Goal: Information Seeking & Learning: Learn about a topic

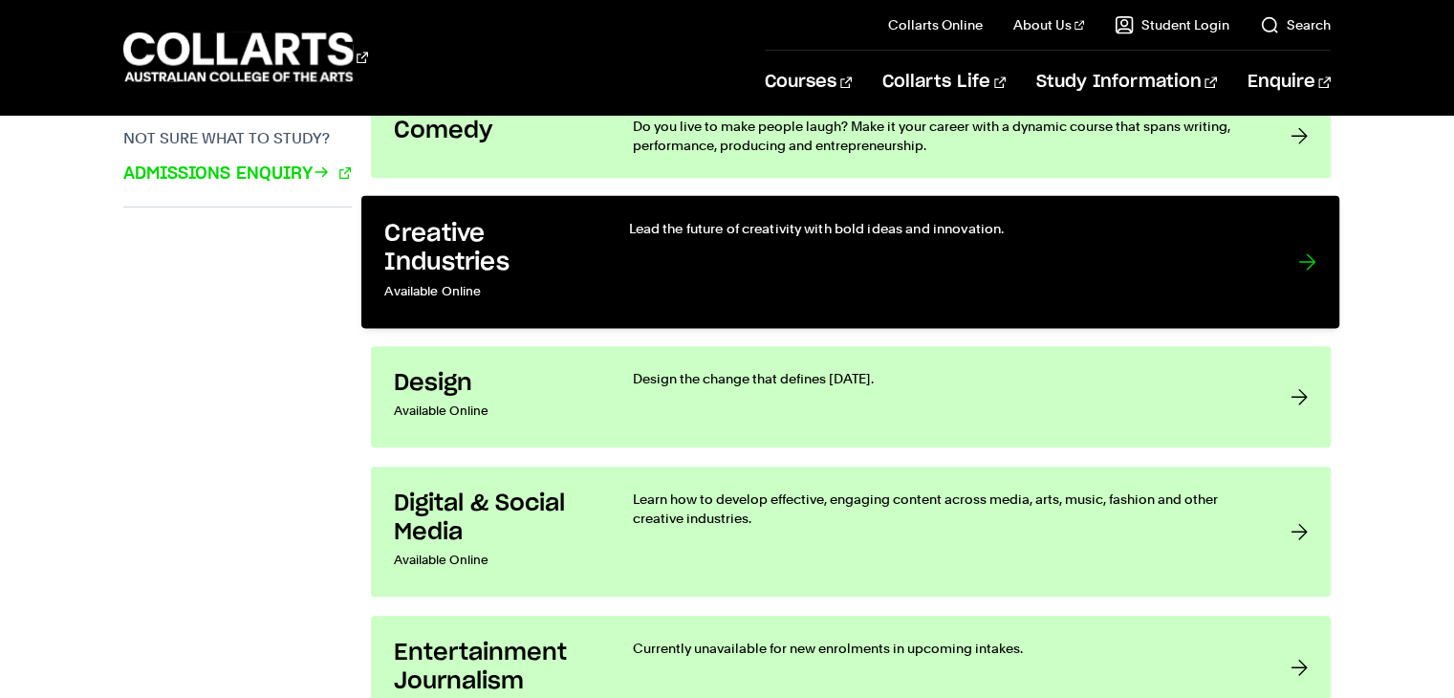
scroll to position [1478, 0]
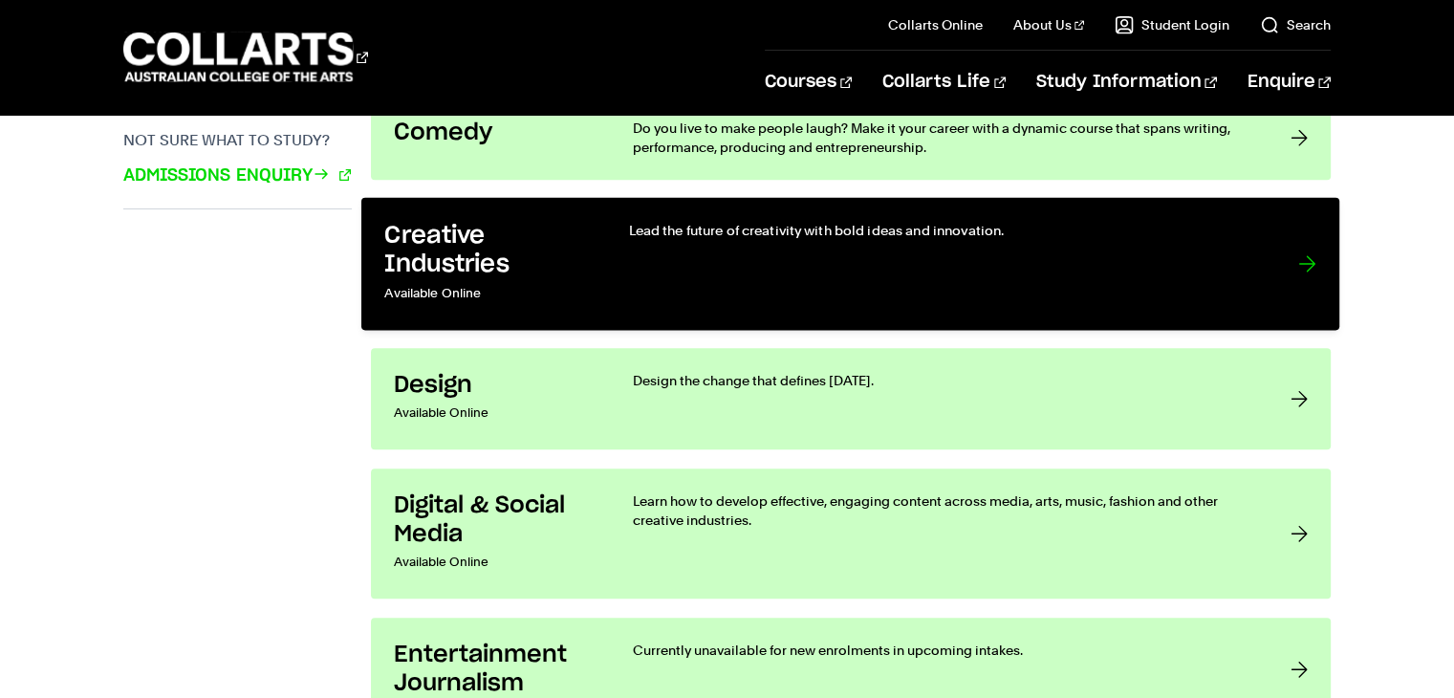
click at [822, 283] on div "Lead the future of creativity with bold ideas and innovation." at bounding box center [944, 264] width 631 height 86
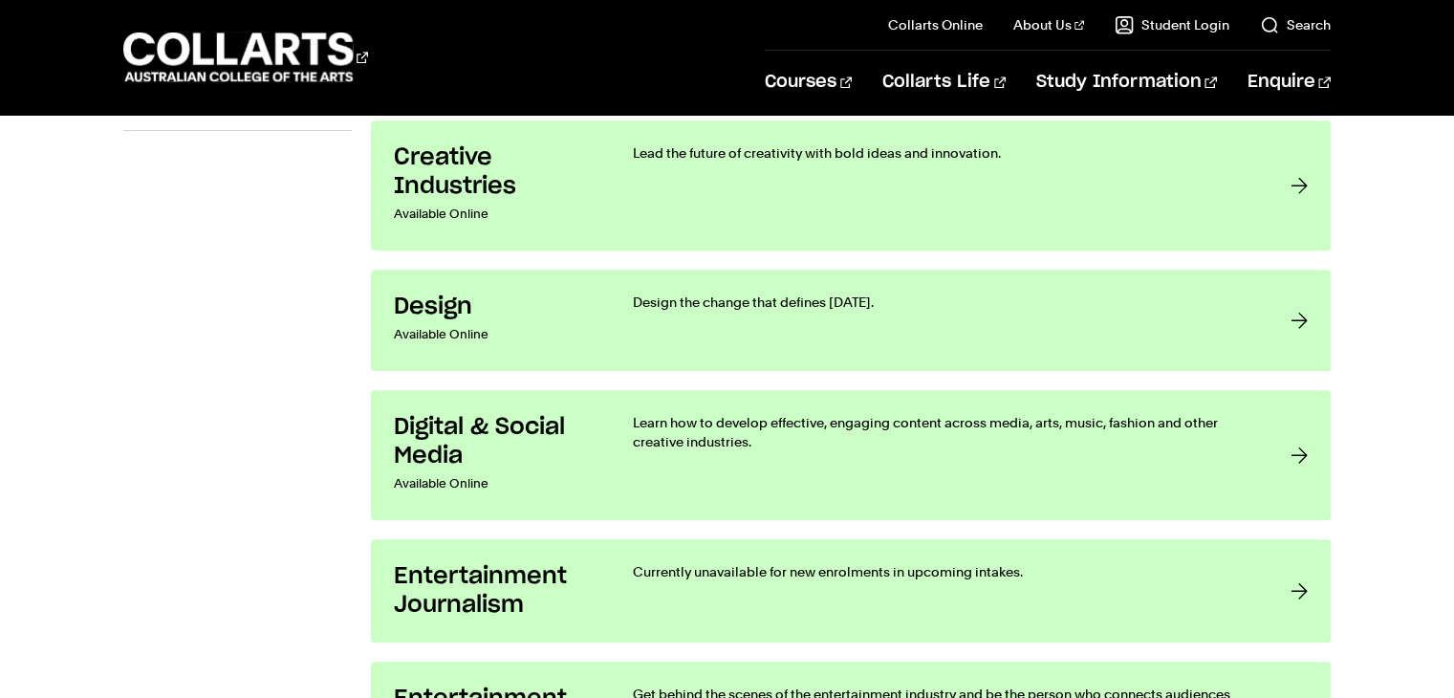
scroll to position [1557, 0]
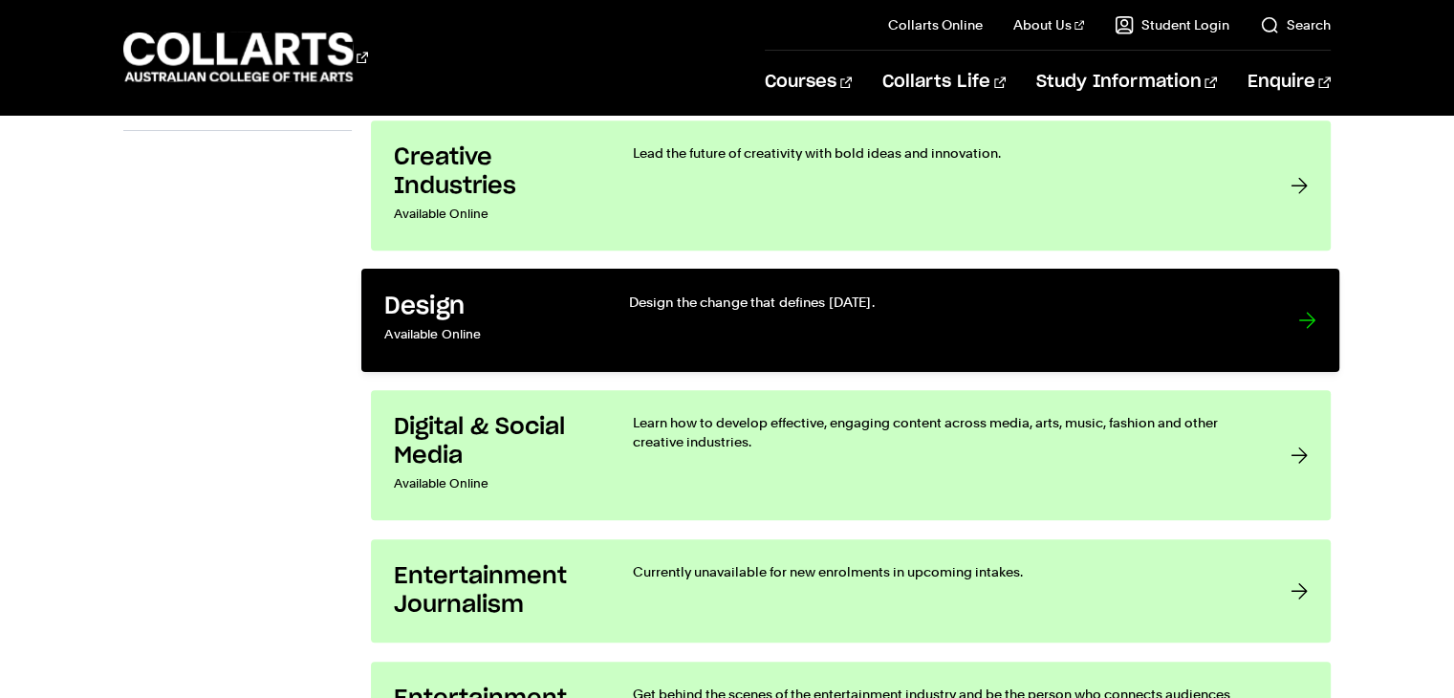
click at [669, 307] on p "Design the change that defines tomorrow." at bounding box center [944, 302] width 631 height 19
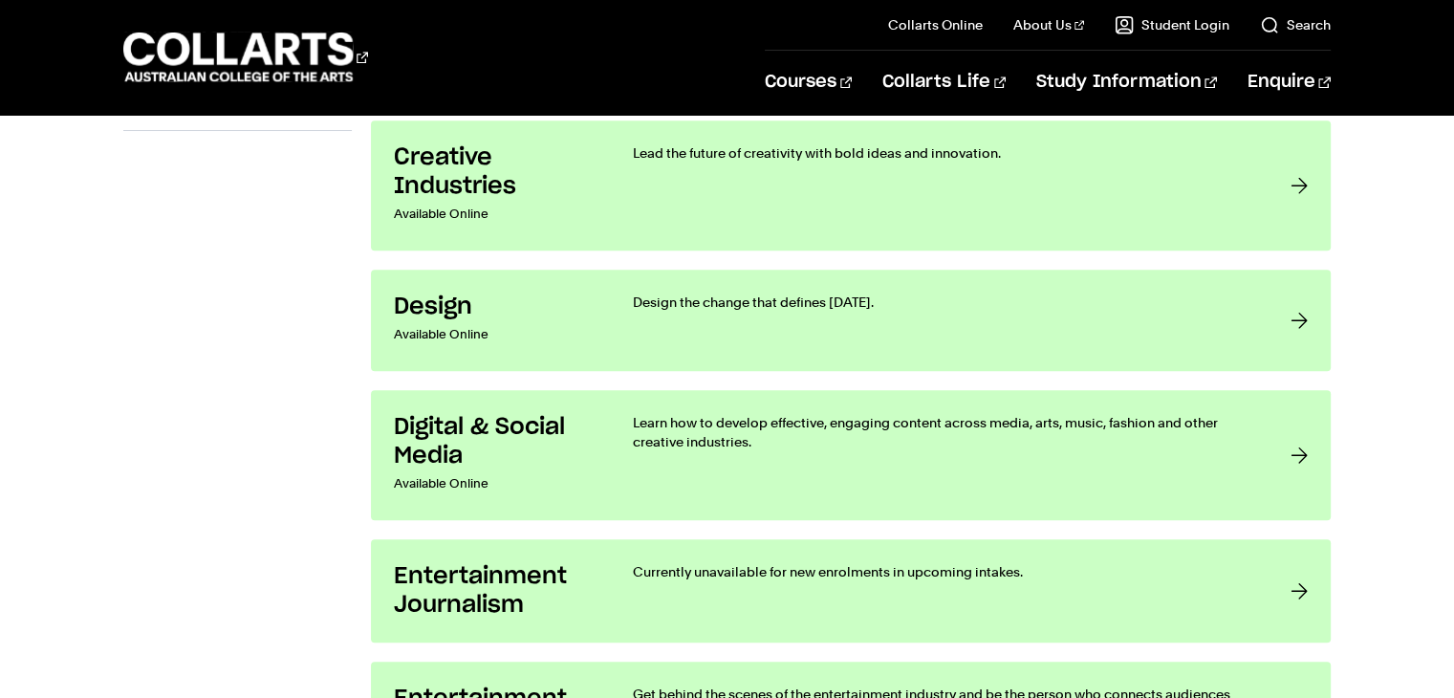
scroll to position [1694, 0]
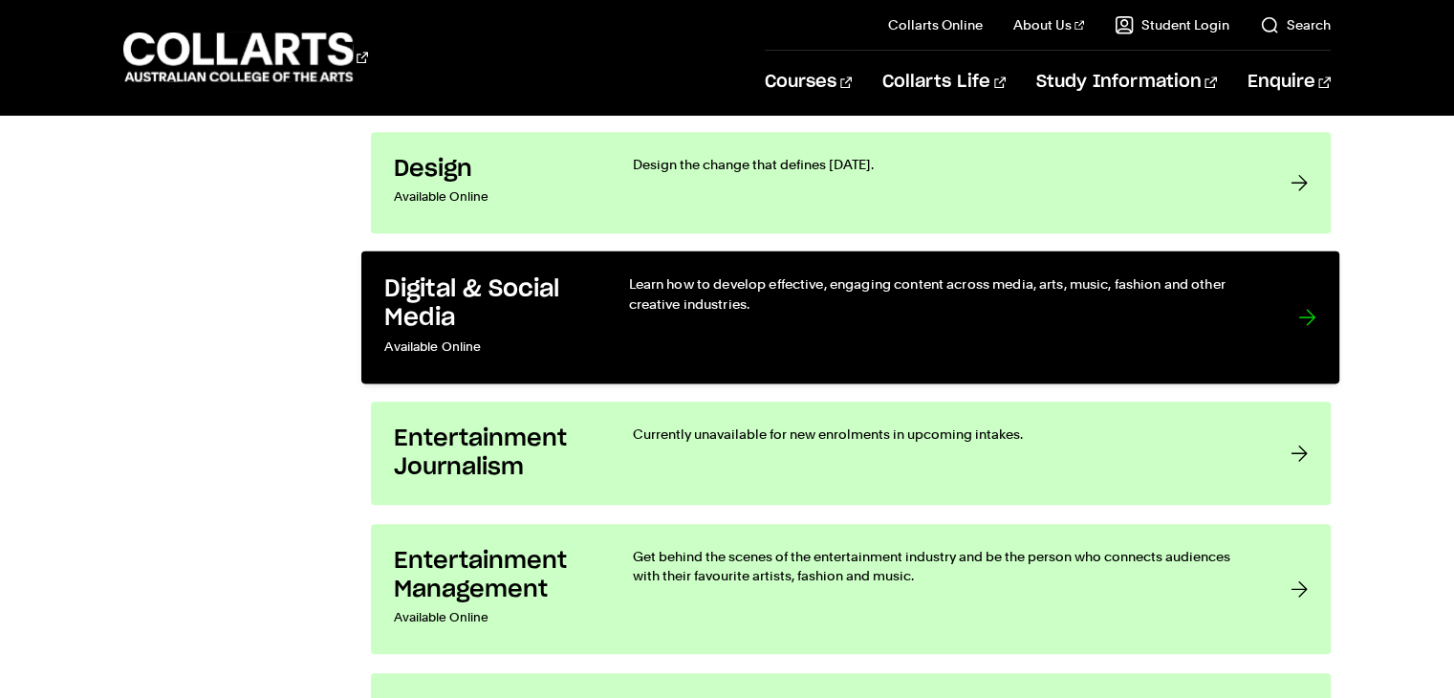
click at [733, 318] on div "Learn how to develop effective, engaging content across media, arts, music, fas…" at bounding box center [944, 317] width 631 height 86
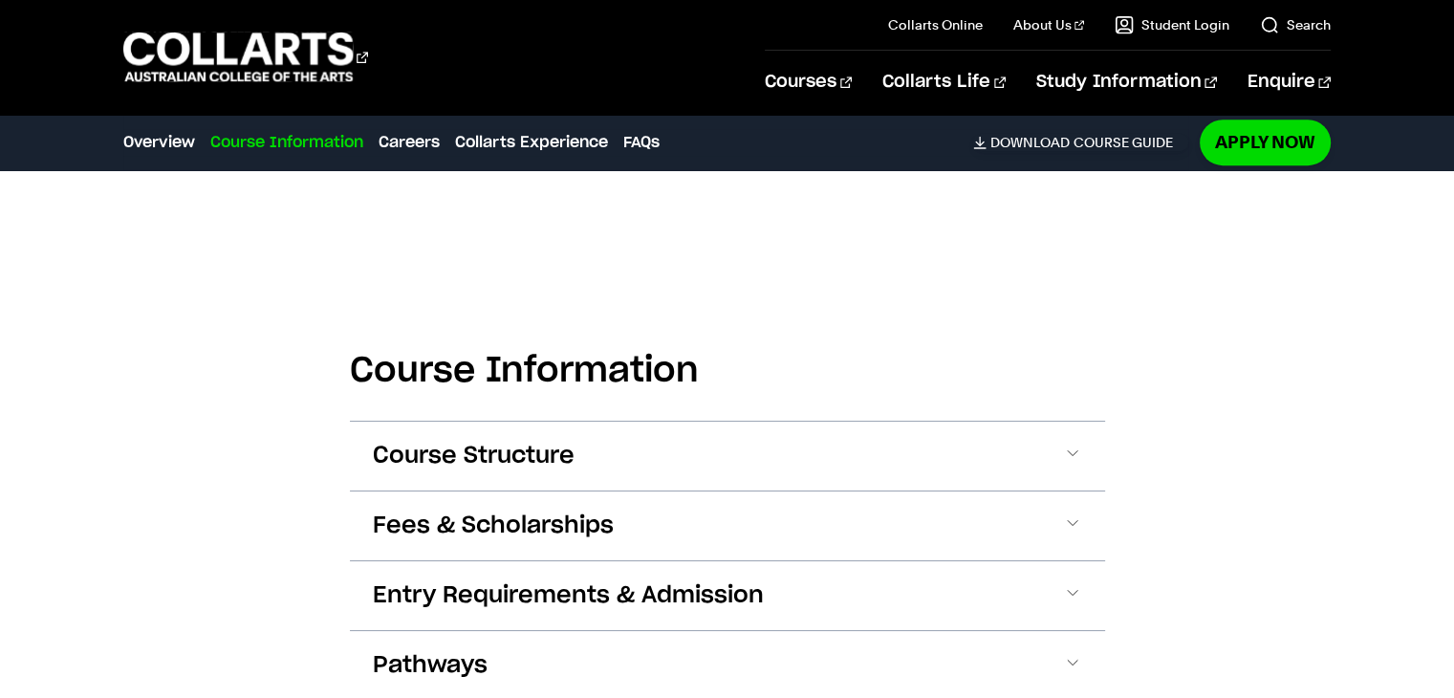
scroll to position [1024, 0]
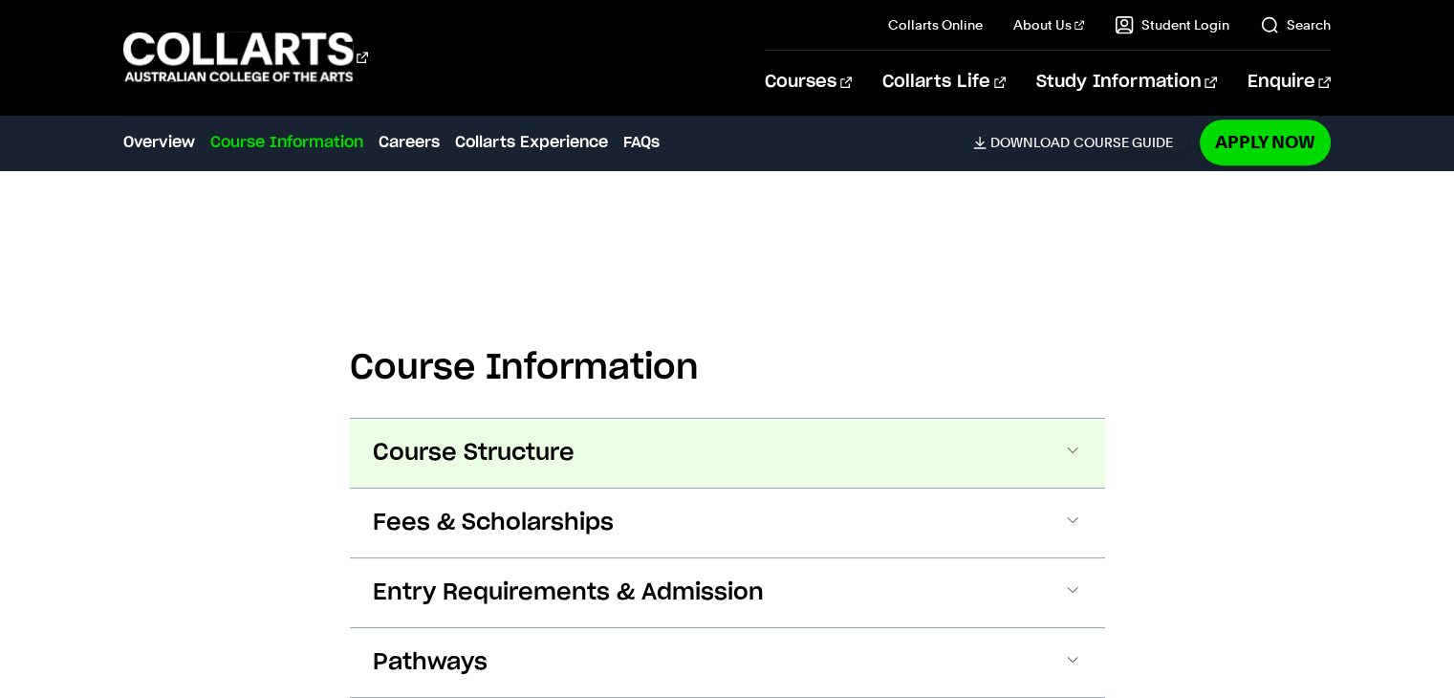
click at [1004, 465] on button "Course Structure" at bounding box center [727, 453] width 755 height 69
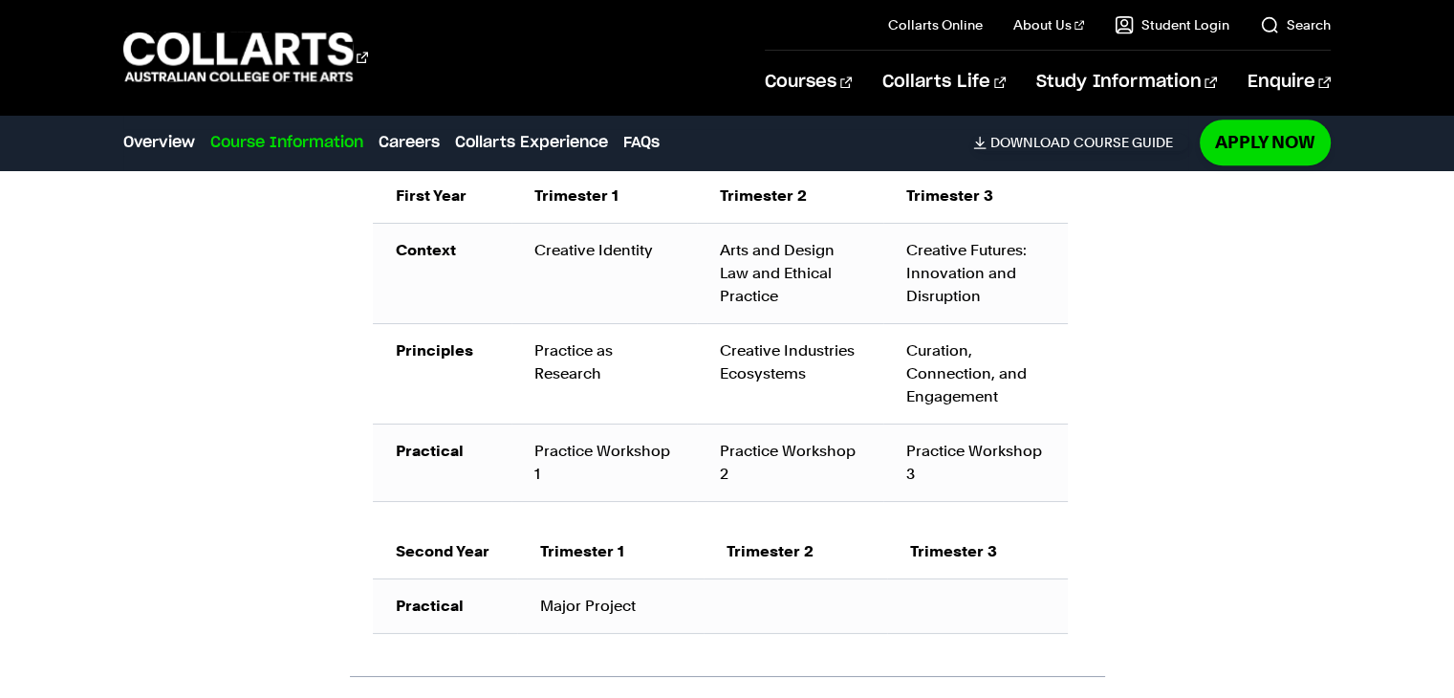
scroll to position [1430, 0]
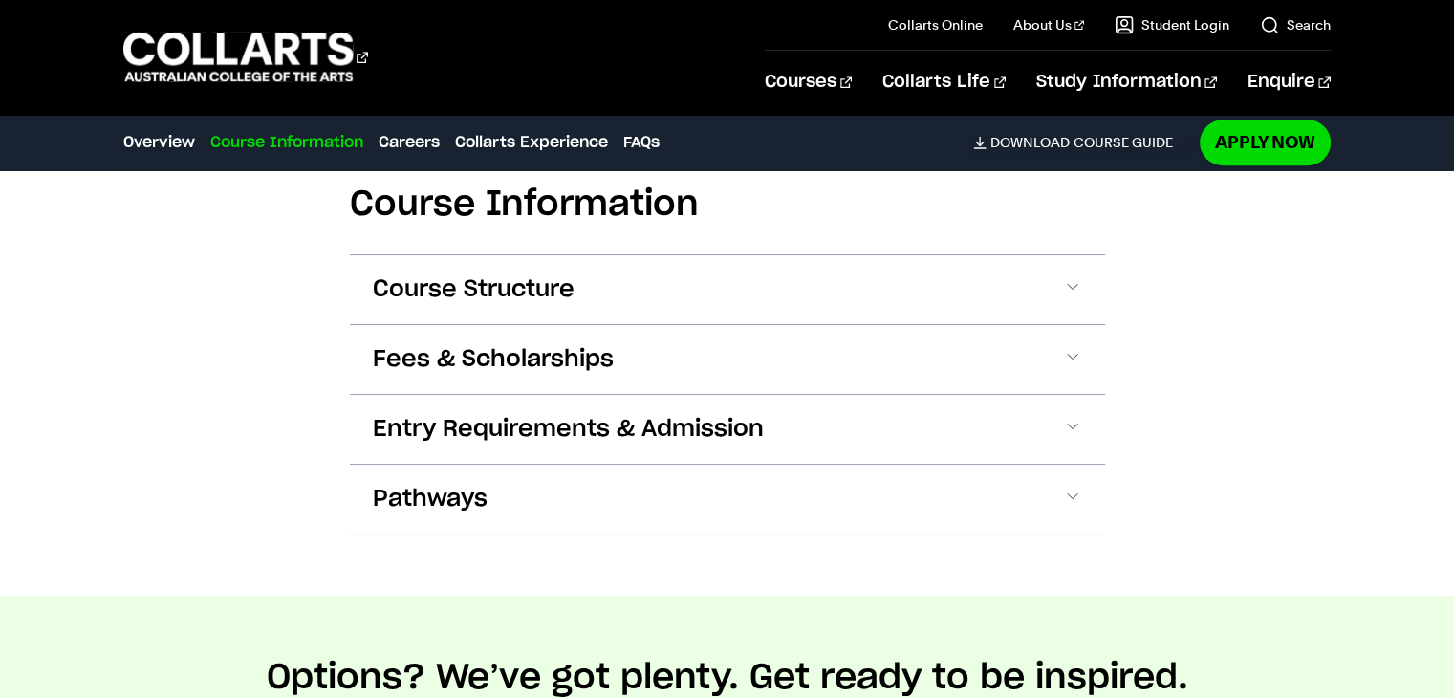
scroll to position [1157, 0]
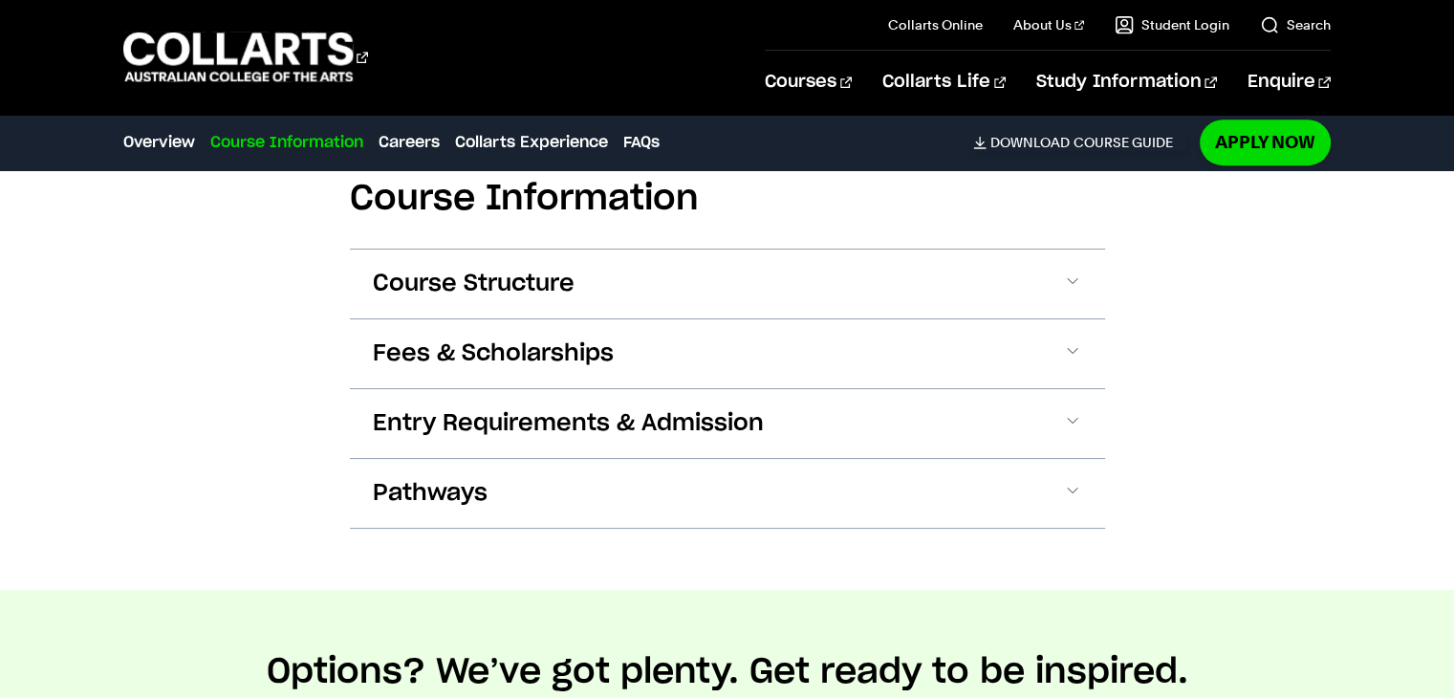
click at [669, 307] on button "Course Structure" at bounding box center [727, 284] width 755 height 69
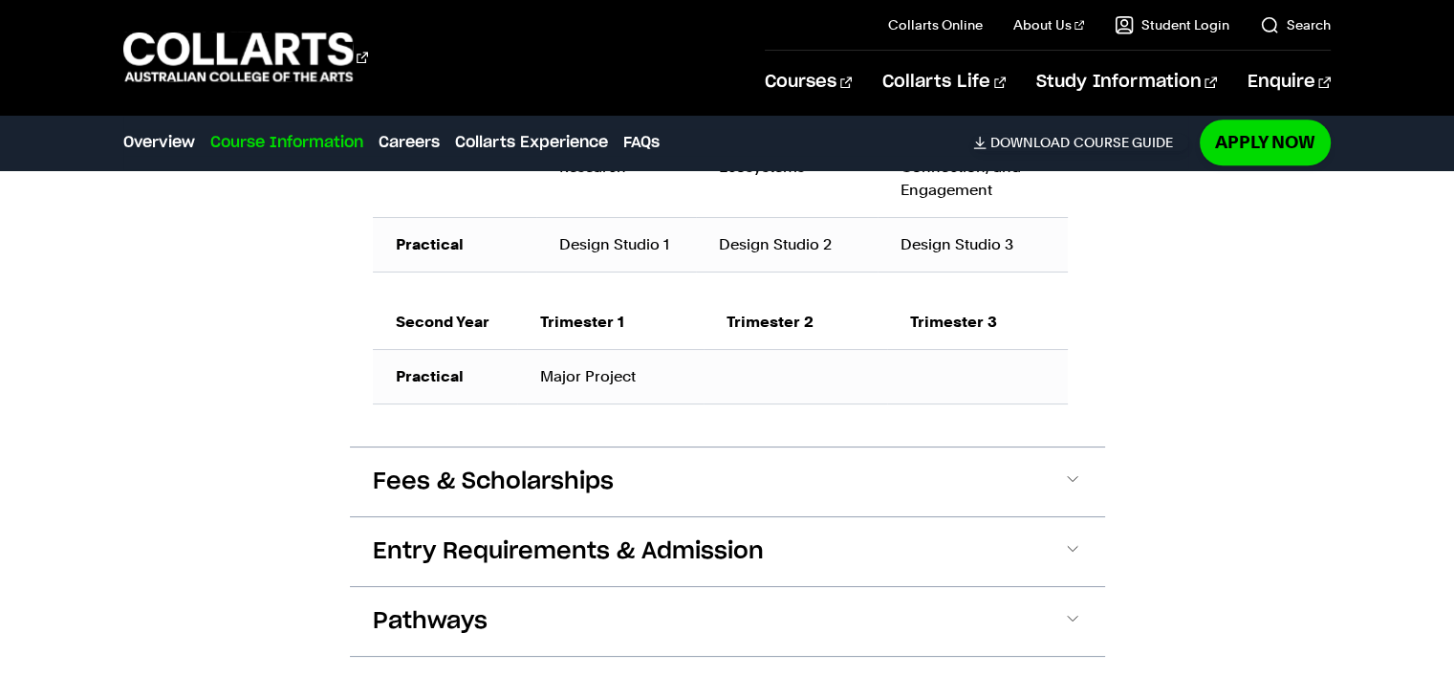
scroll to position [1600, 0]
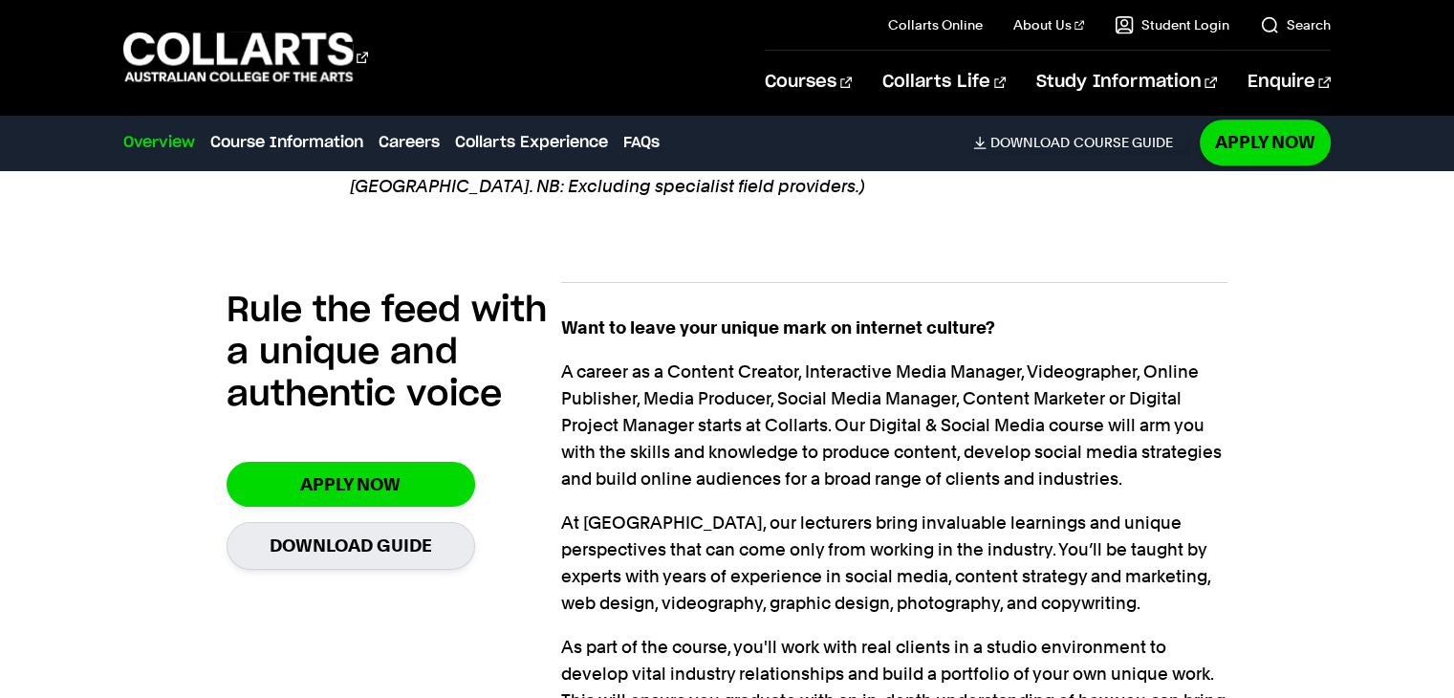
scroll to position [1427, 0]
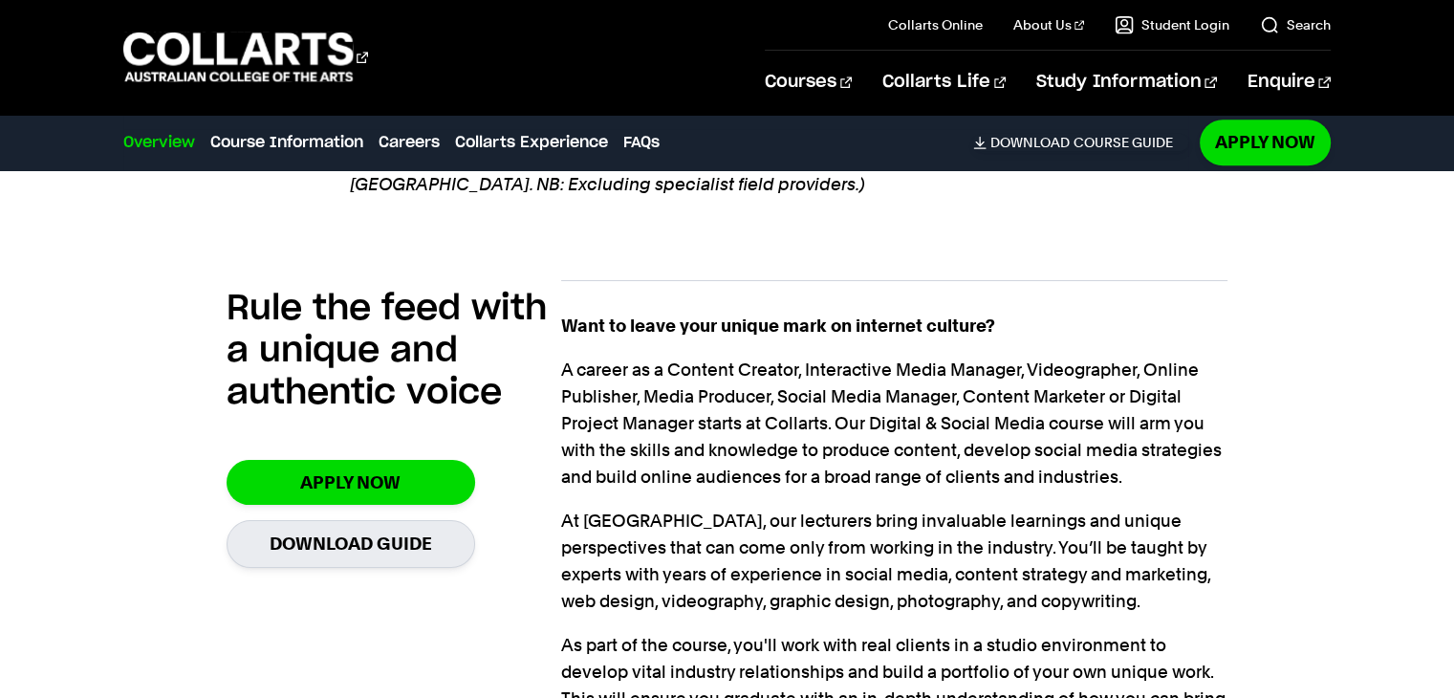
click at [844, 558] on p "At Collarts, our lecturers bring invaluable learnings and unique perspectives t…" at bounding box center [894, 561] width 667 height 107
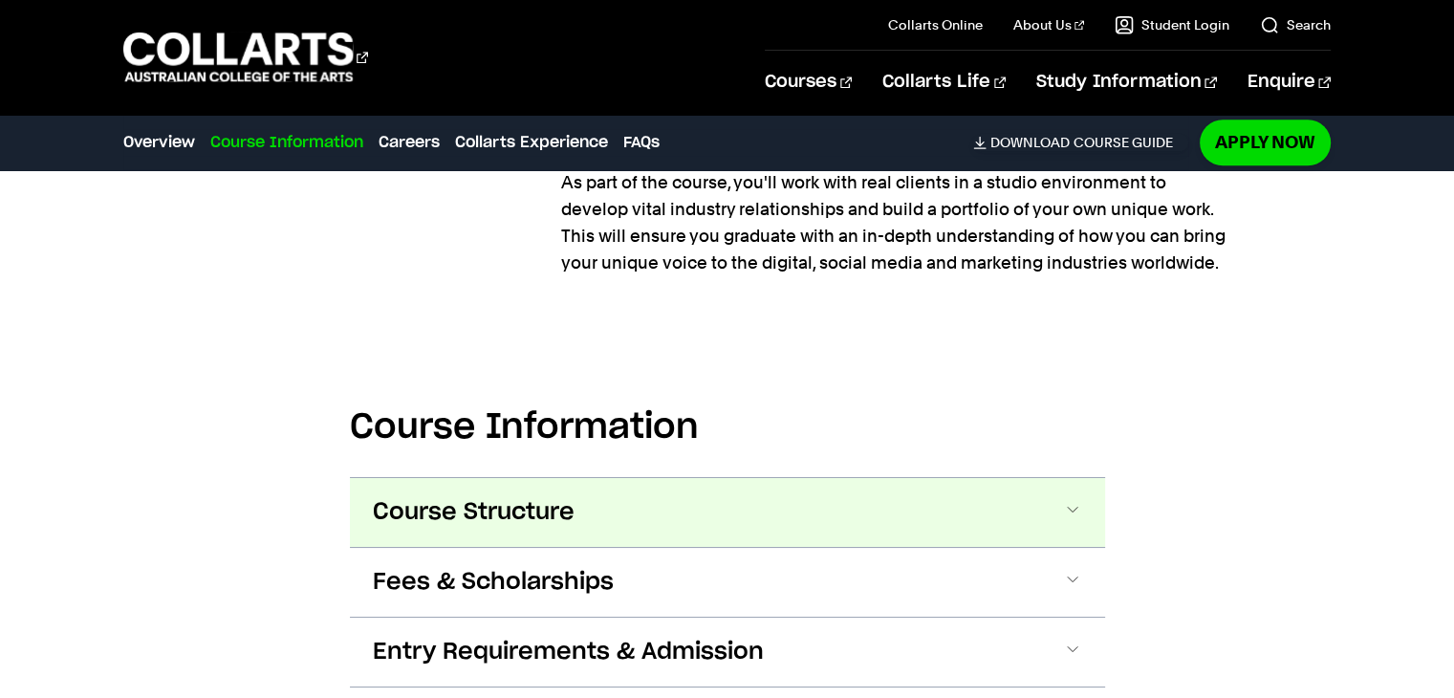
click at [870, 478] on button "Course Structure" at bounding box center [727, 512] width 755 height 69
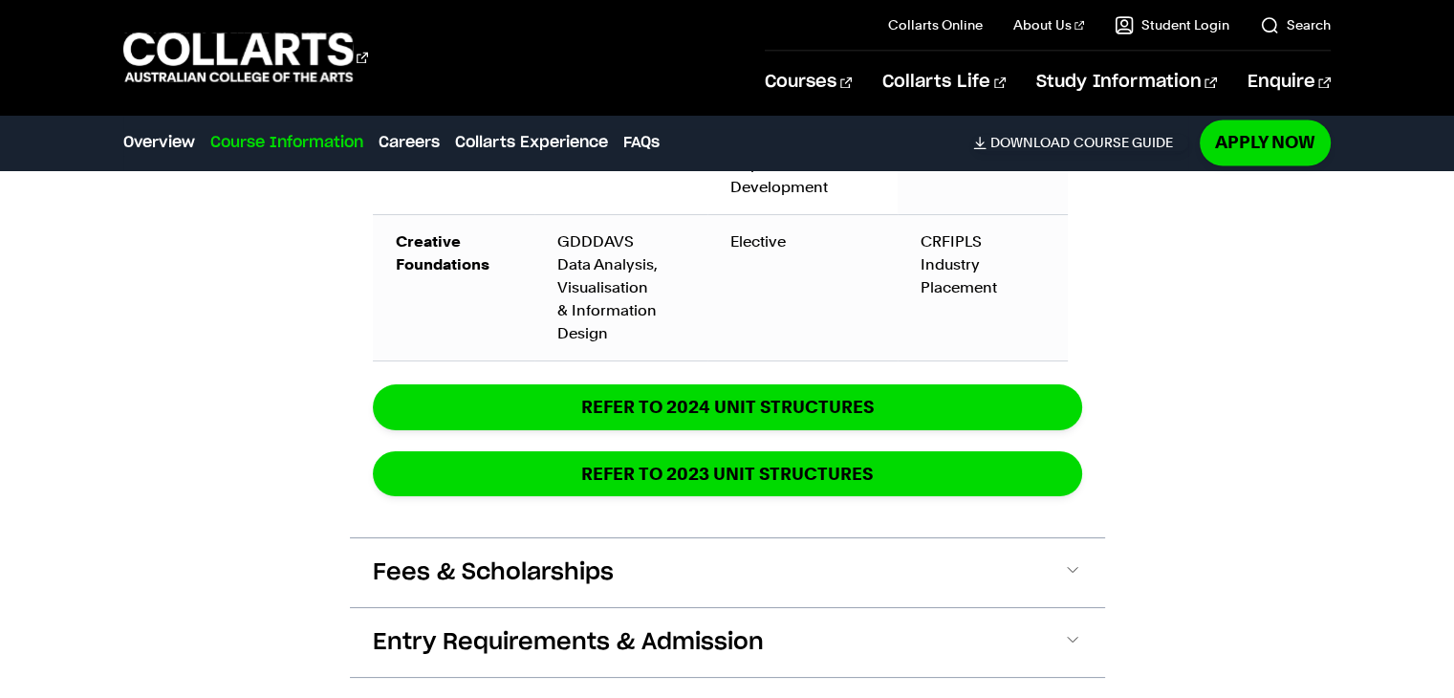
scroll to position [3459, 0]
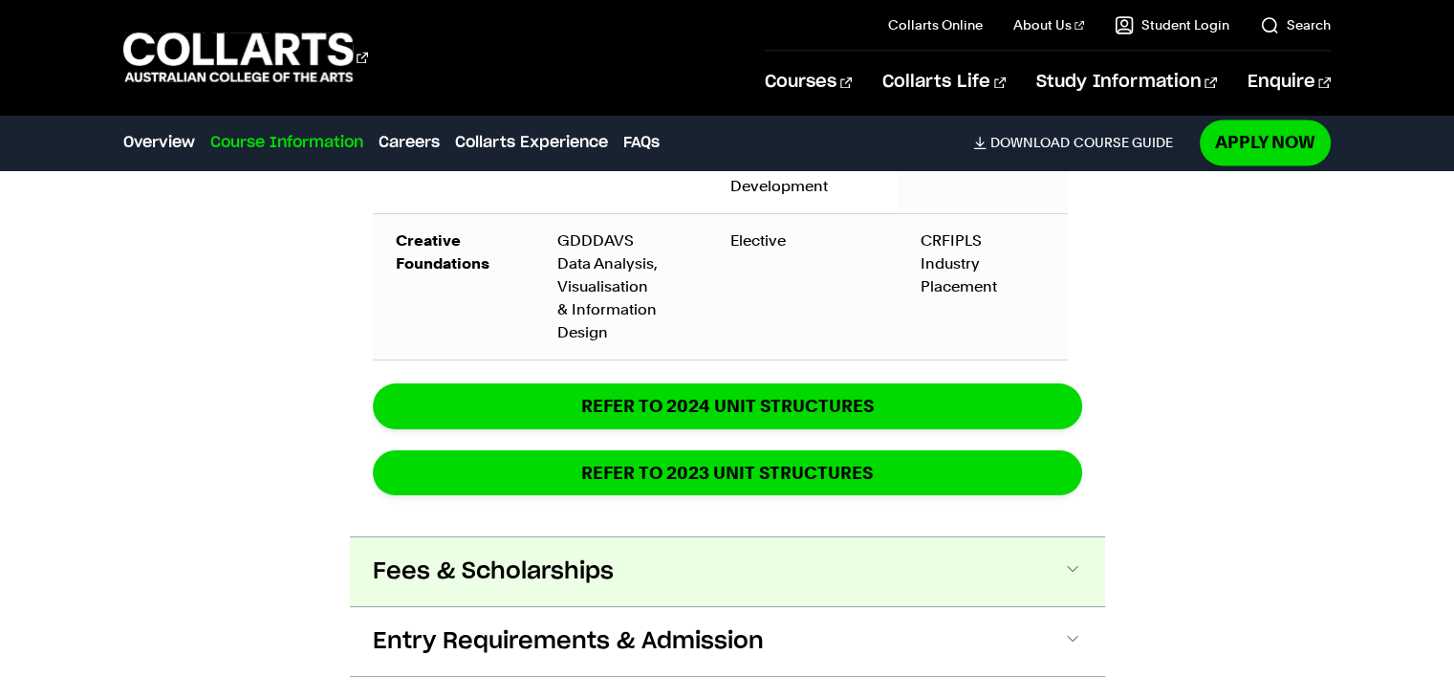
click at [1063, 559] on span at bounding box center [1072, 571] width 19 height 25
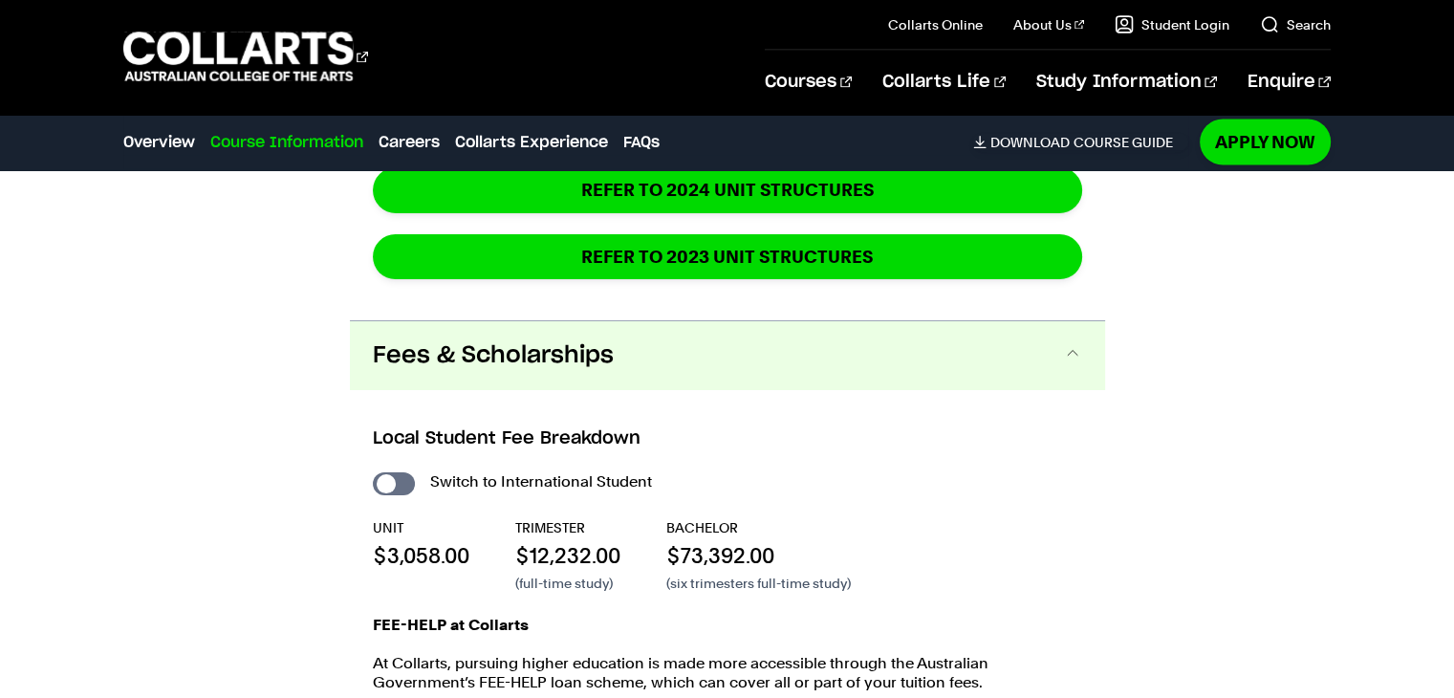
scroll to position [3782, 0]
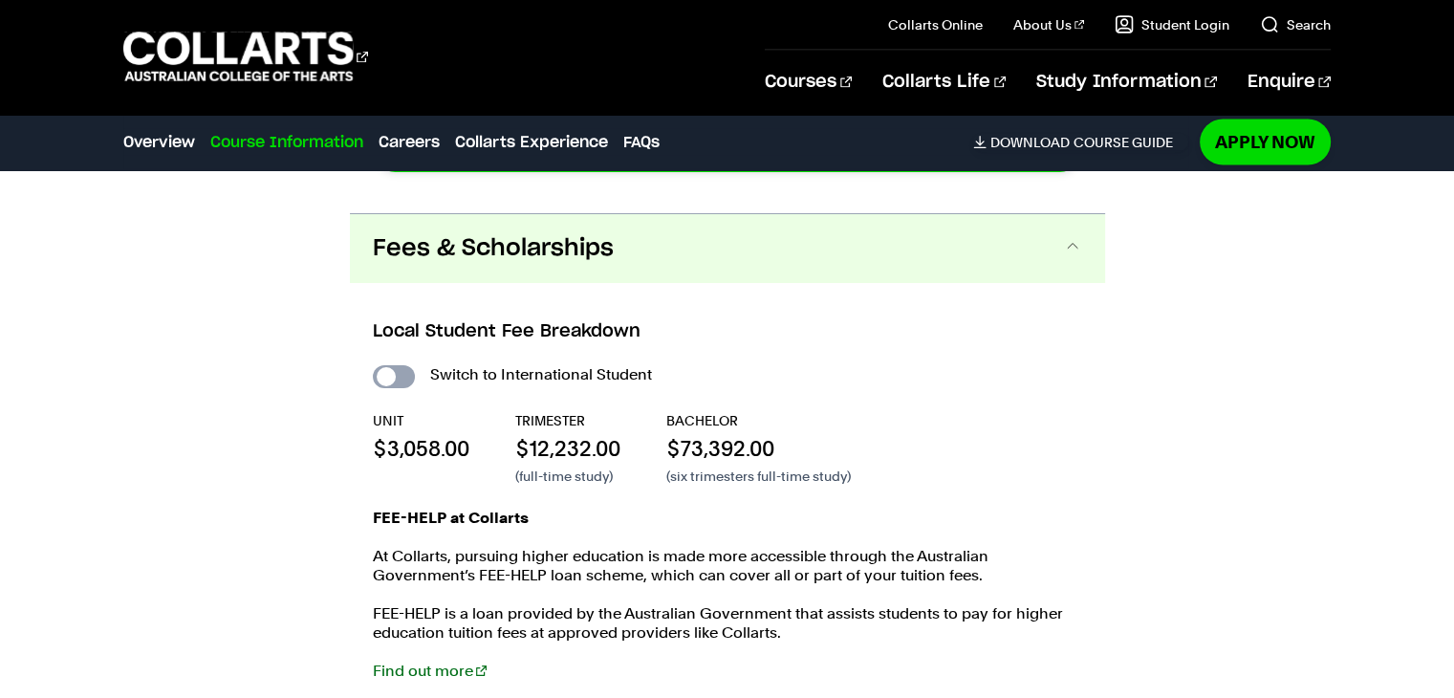
click at [403, 365] on input "International Student" at bounding box center [394, 376] width 42 height 23
checkbox input "true"
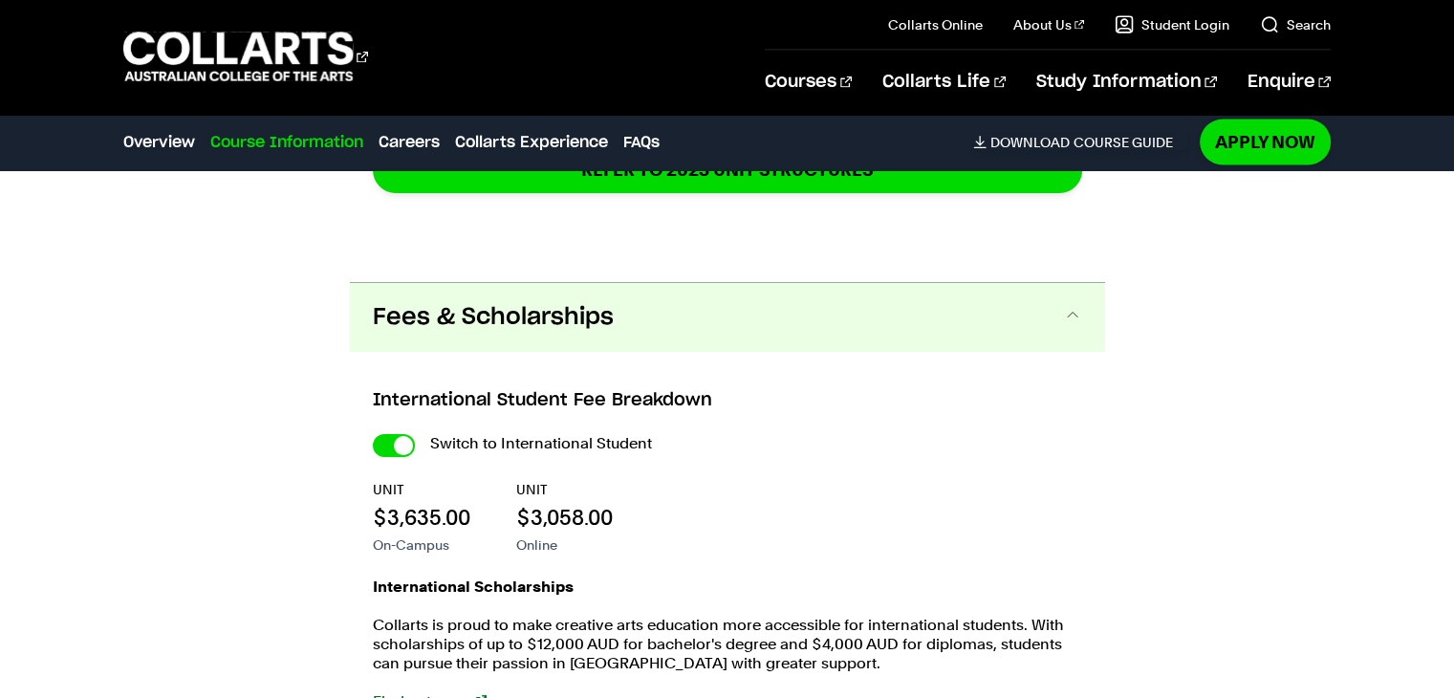
scroll to position [3943, 0]
click at [382, 435] on input "International Student" at bounding box center [394, 446] width 42 height 23
checkbox input "false"
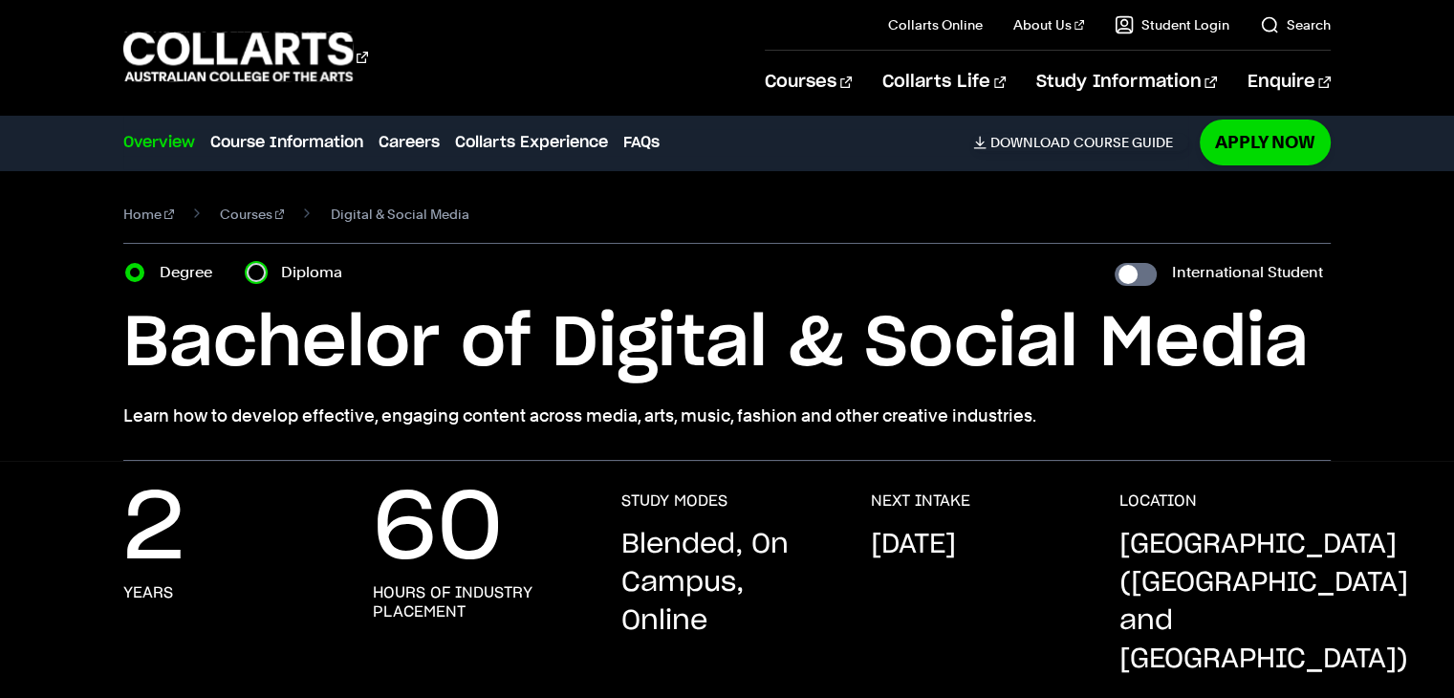
click at [263, 275] on input "Diploma" at bounding box center [256, 272] width 19 height 19
radio input "true"
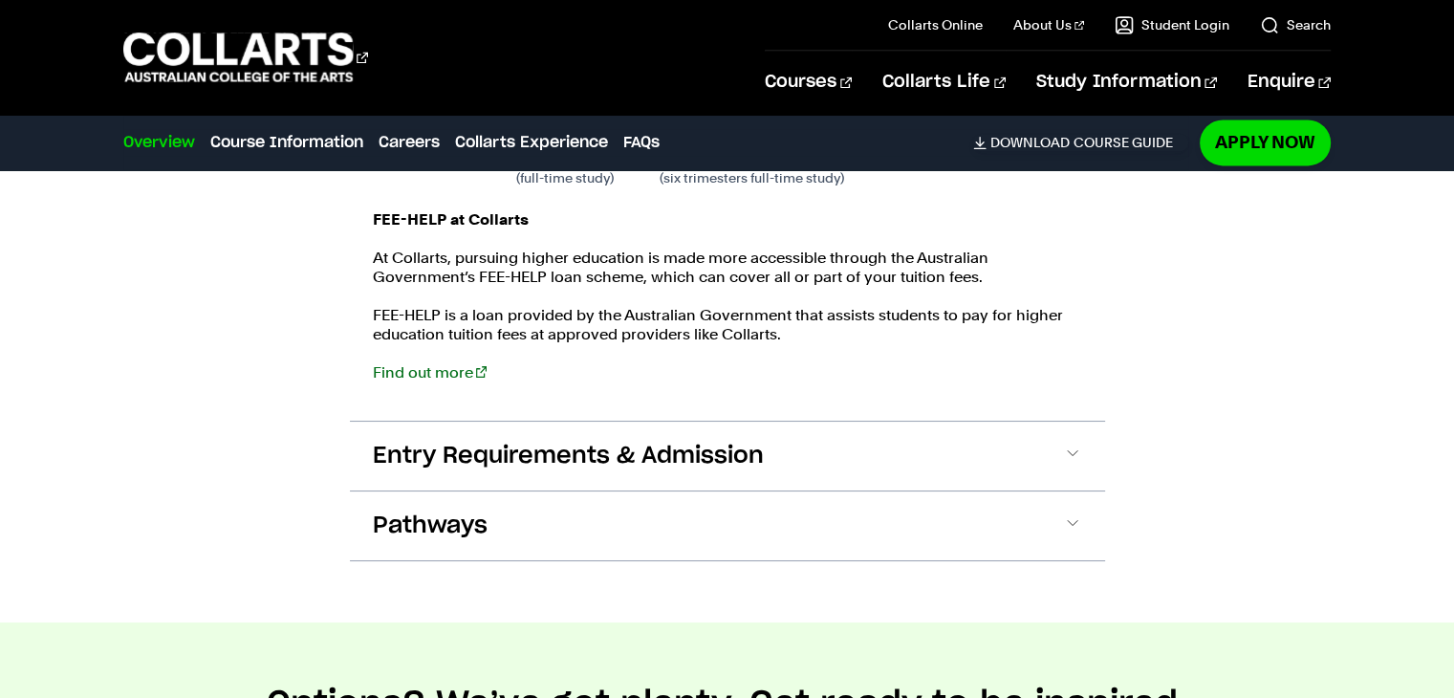
scroll to position [3117, 0]
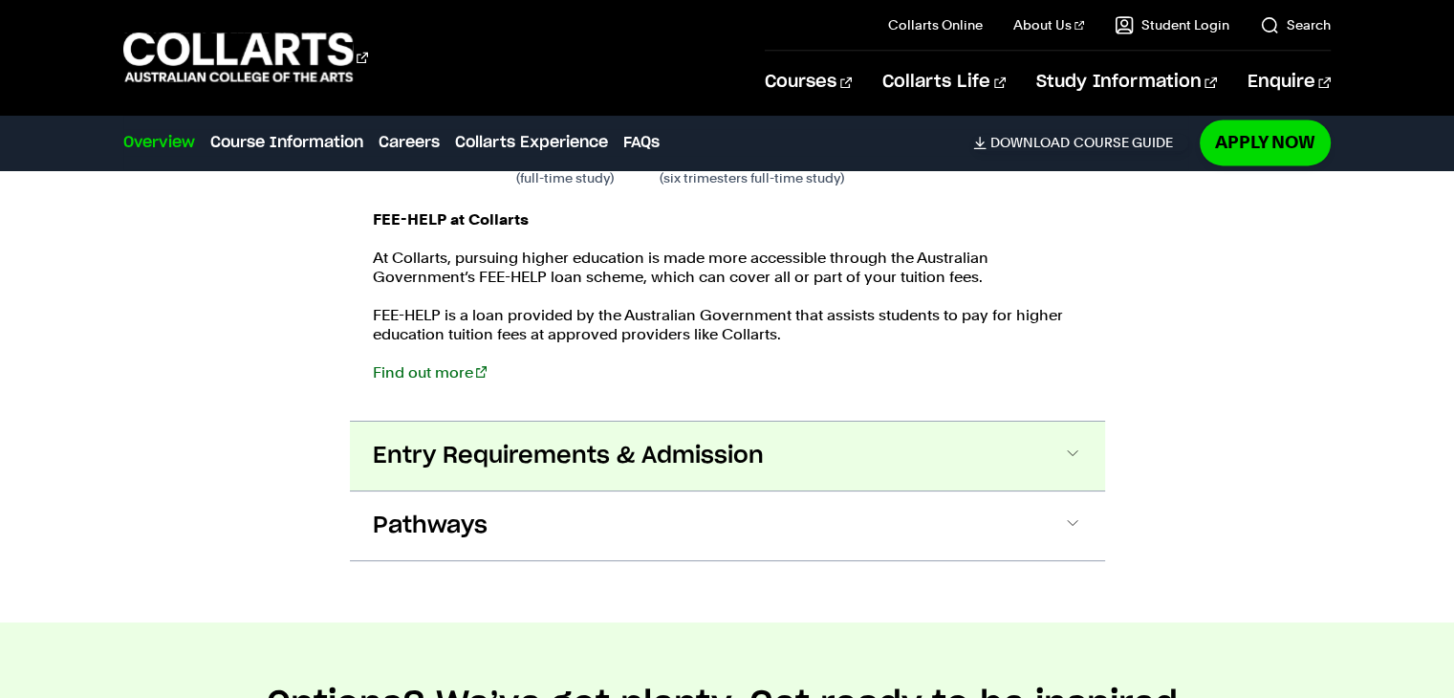
click at [478, 433] on button "Entry Requirements & Admission" at bounding box center [727, 456] width 755 height 69
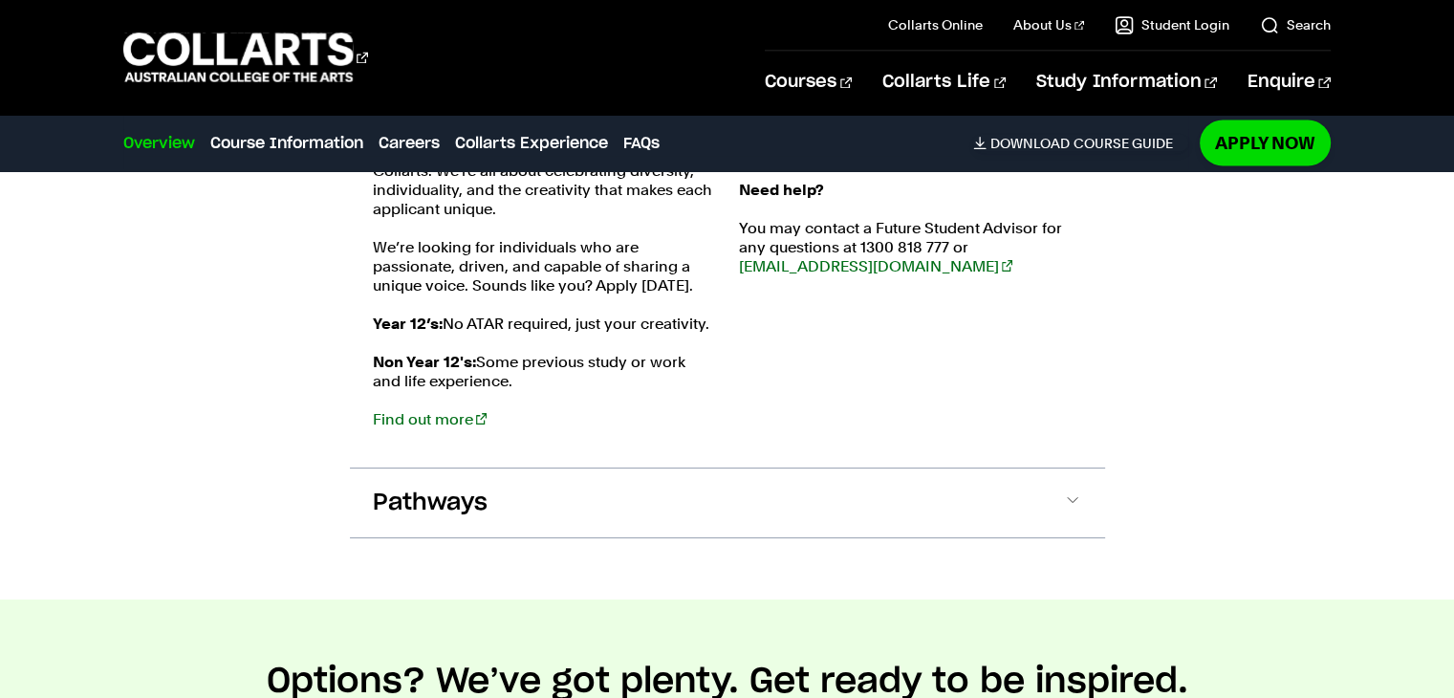
scroll to position [3523, 0]
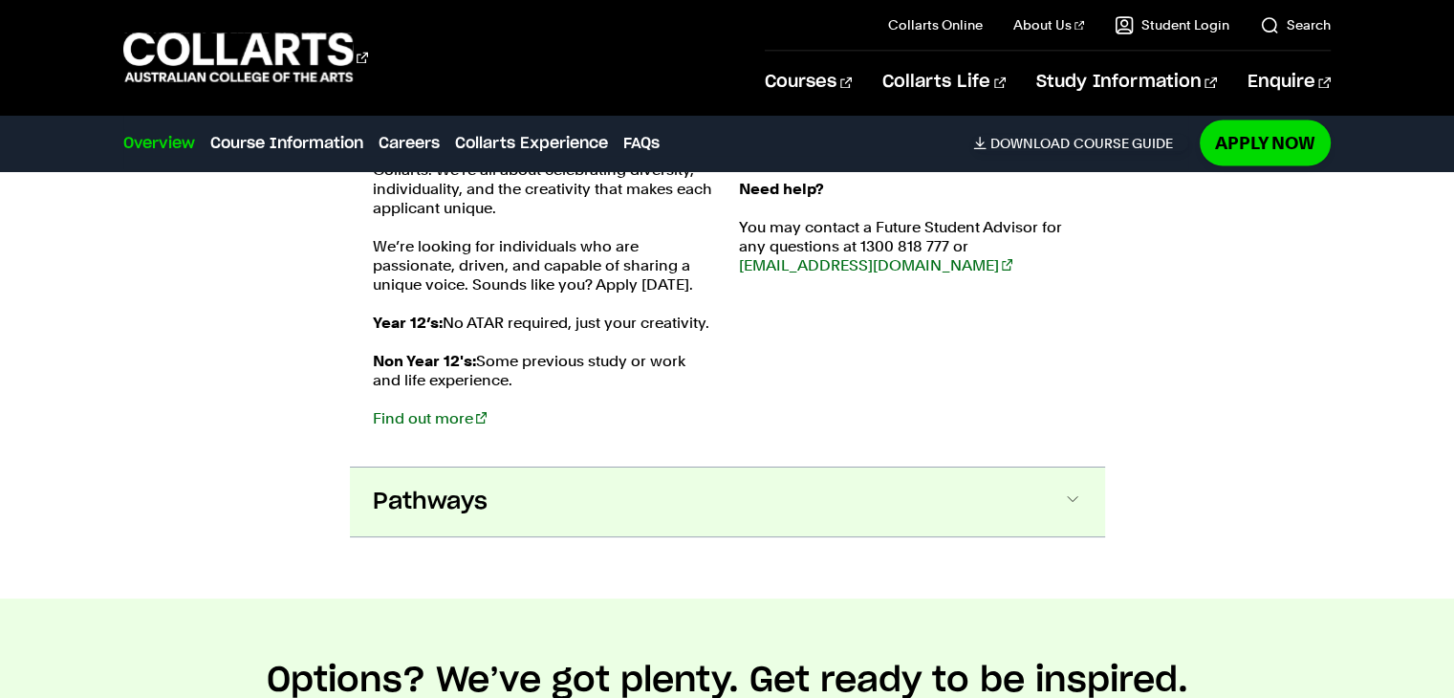
click at [469, 487] on span "Pathways" at bounding box center [430, 502] width 115 height 31
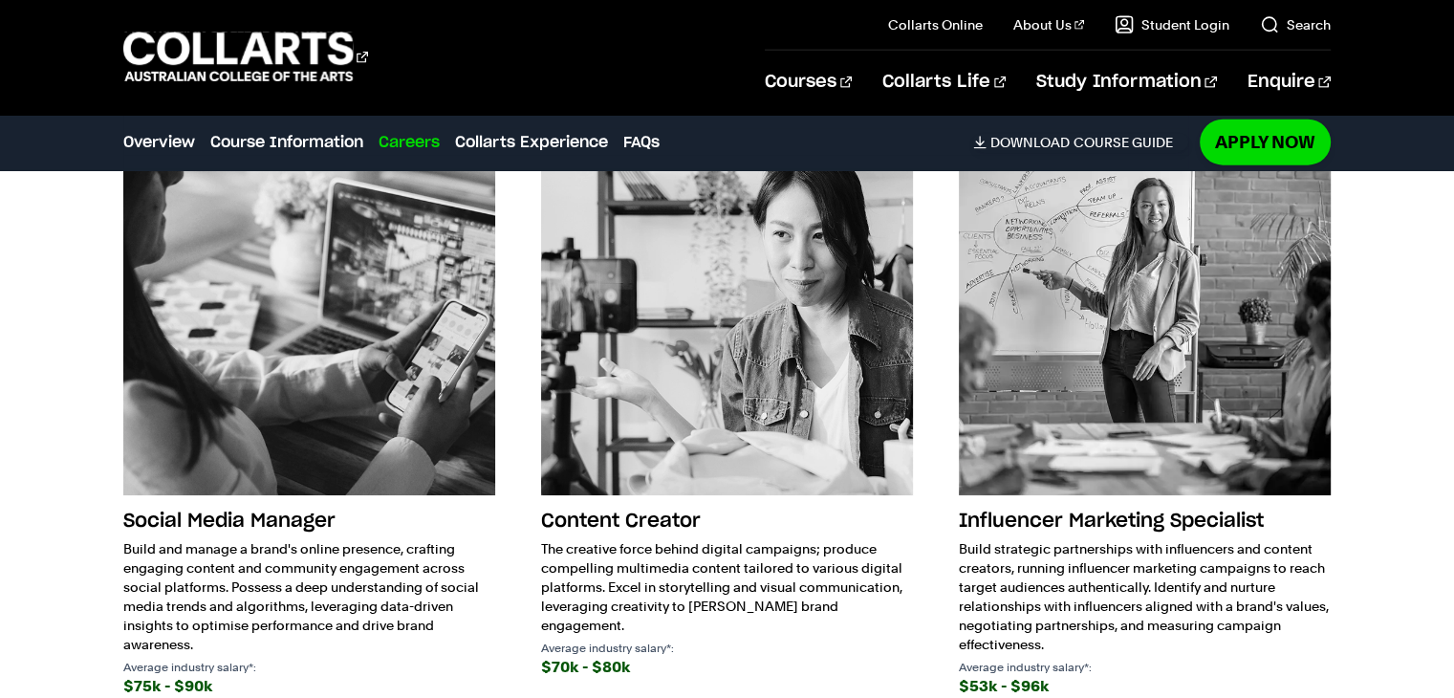
scroll to position [4939, 0]
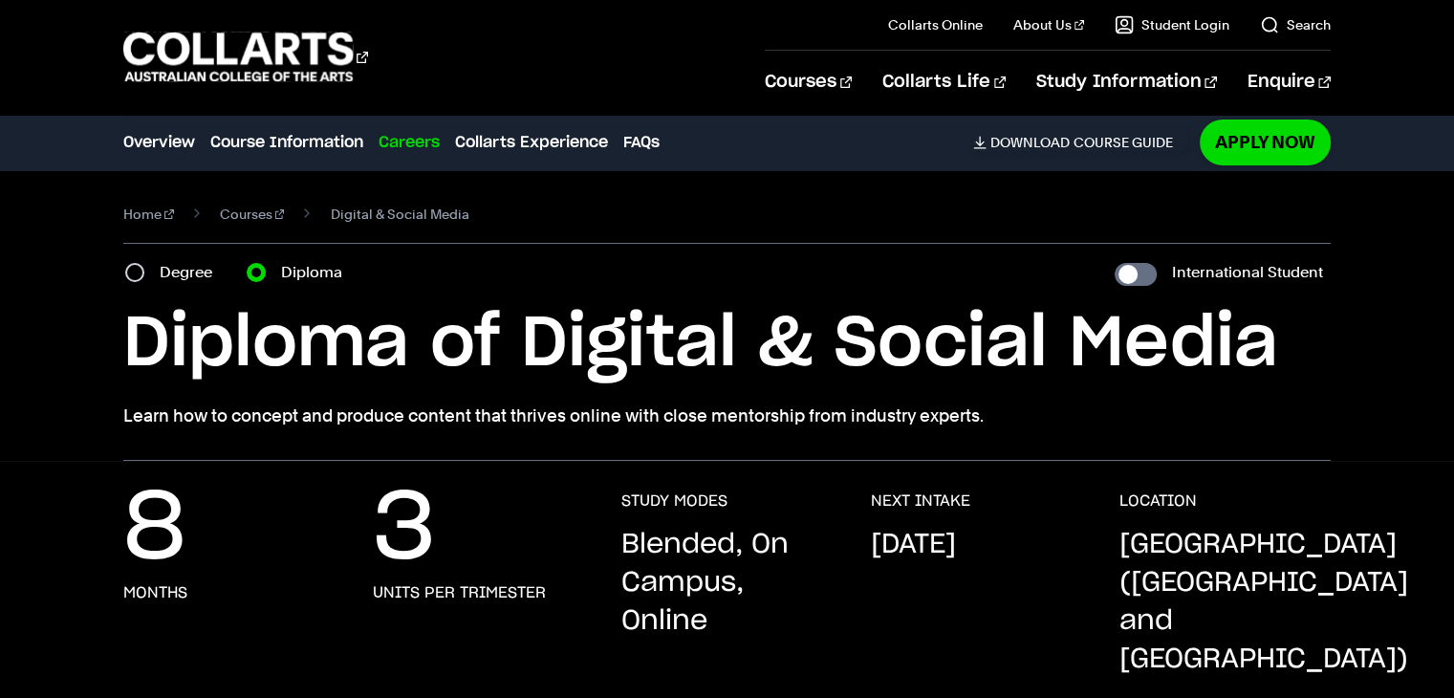
scroll to position [3943, 0]
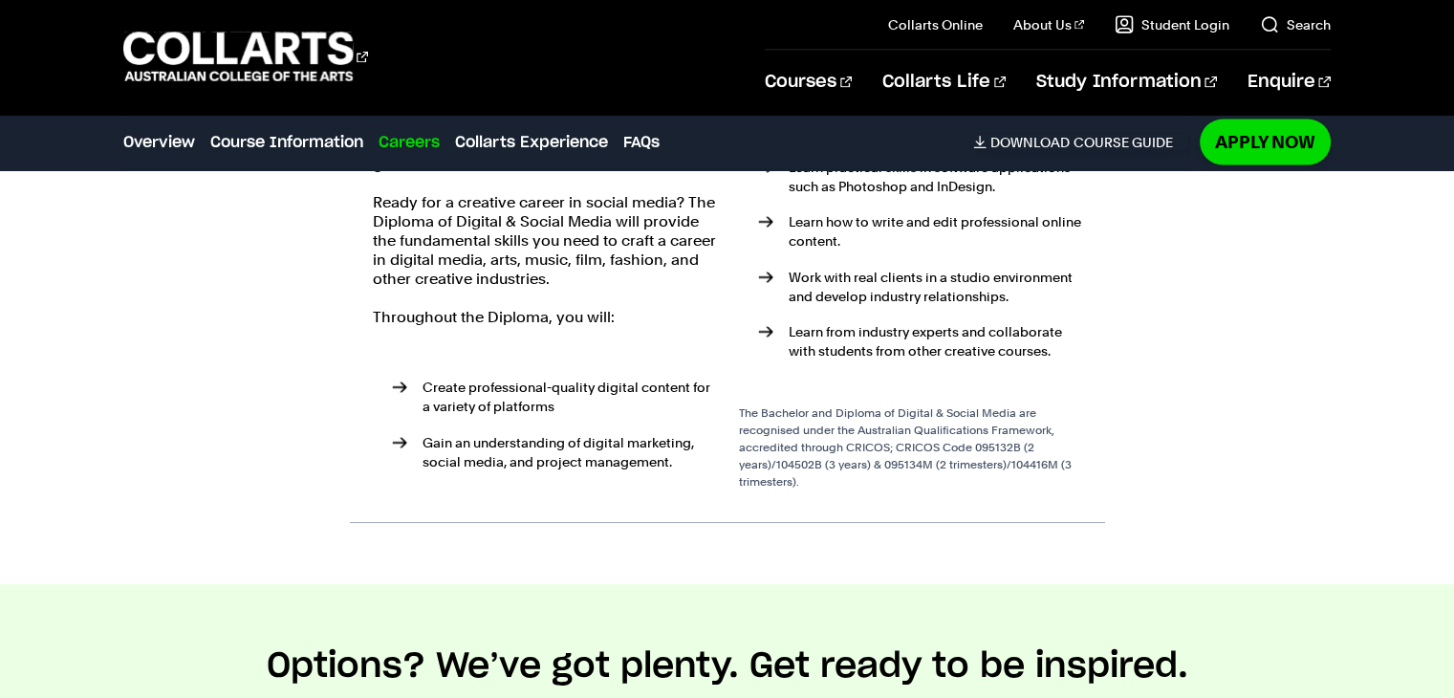
scroll to position [3782, 0]
